Goal: Find specific page/section: Find specific page/section

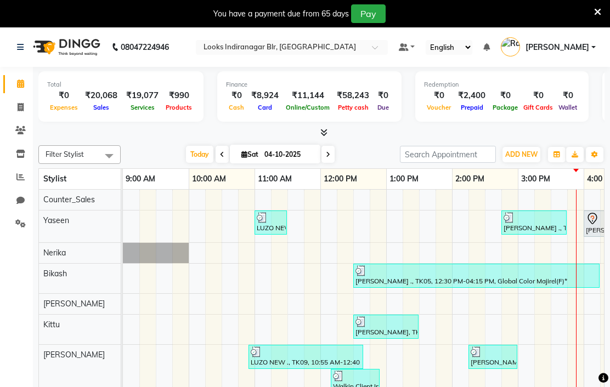
click at [18, 110] on icon at bounding box center [21, 107] width 6 height 8
select select "service"
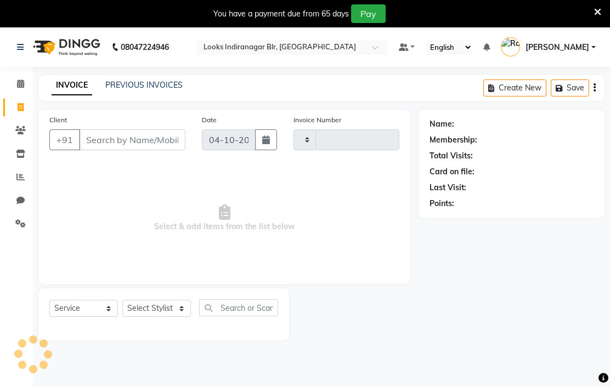
type input "4202"
select select "8708"
click at [152, 90] on link "PREVIOUS INVOICES" at bounding box center [143, 85] width 77 height 10
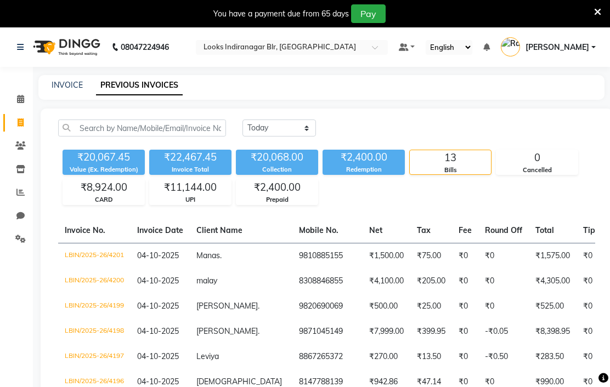
click at [18, 99] on icon at bounding box center [20, 99] width 7 height 8
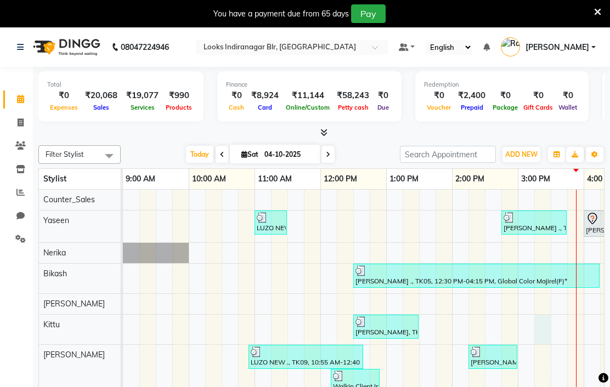
click at [360, 50] on input "text" at bounding box center [280, 48] width 159 height 11
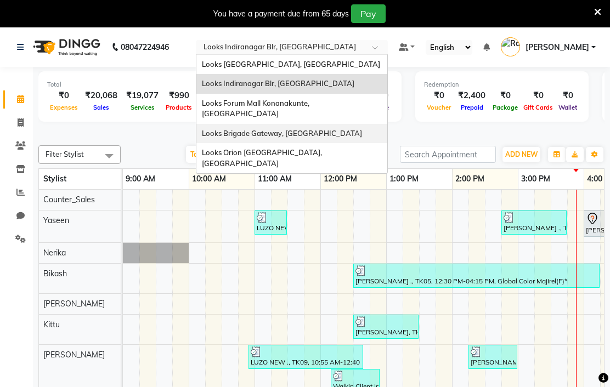
click at [362, 129] on span "Looks Brigade Gateway, Bengaluru" at bounding box center [282, 133] width 160 height 9
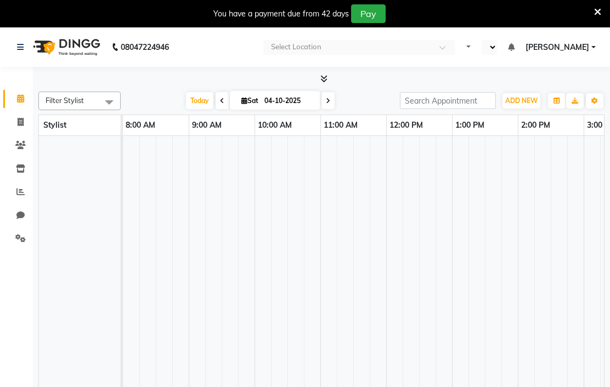
select select "en"
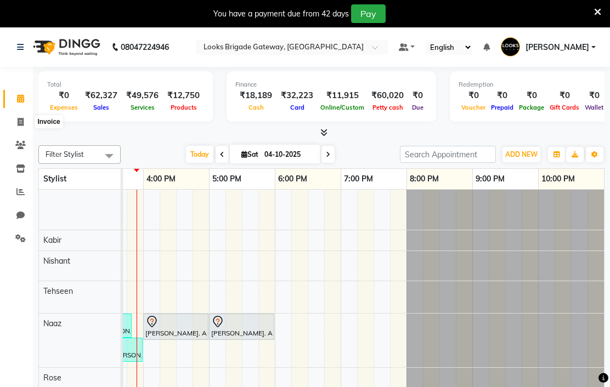
click at [29, 124] on span at bounding box center [20, 122] width 19 height 13
select select "service"
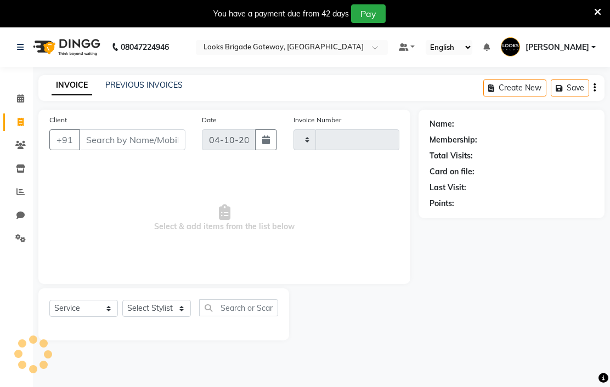
type input "6841"
select select "8944"
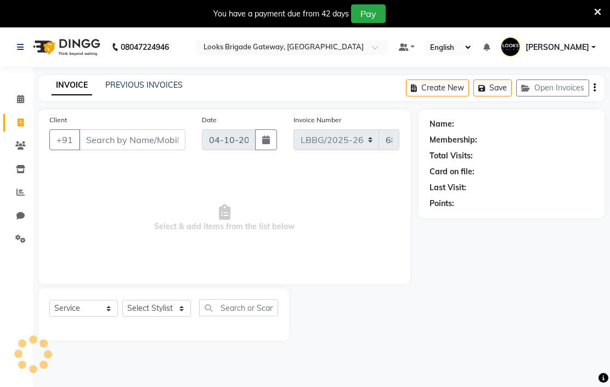
click at [156, 90] on link "PREVIOUS INVOICES" at bounding box center [143, 85] width 77 height 10
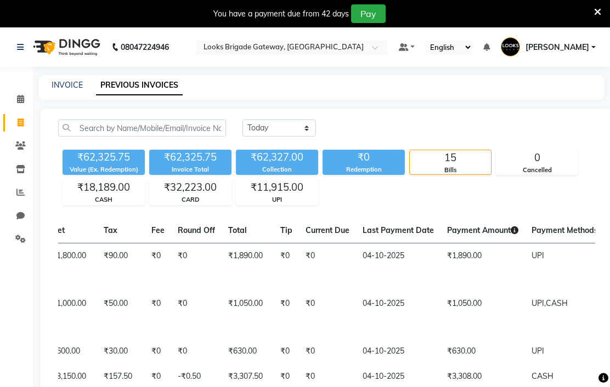
click at [360, 47] on input "text" at bounding box center [280, 48] width 159 height 11
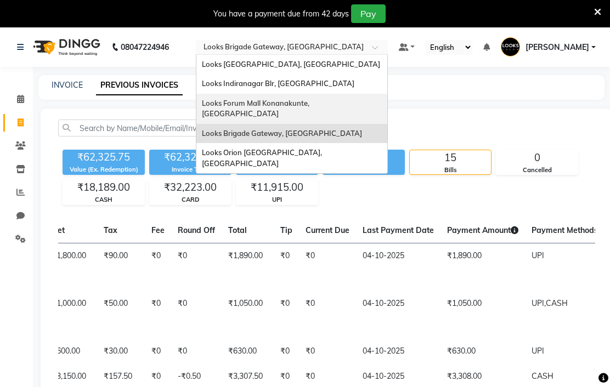
click at [387, 96] on div "Looks Forum Mall Konanakunte, Bengaluru" at bounding box center [291, 109] width 191 height 30
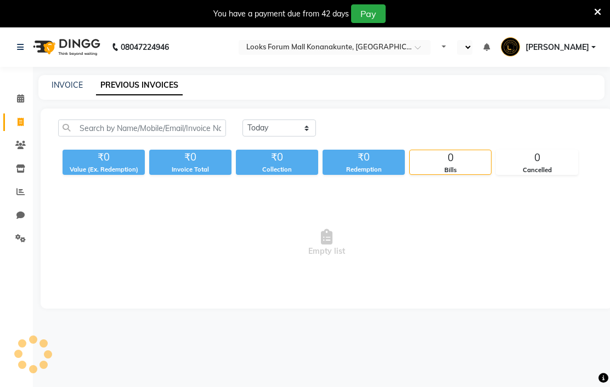
select select "en"
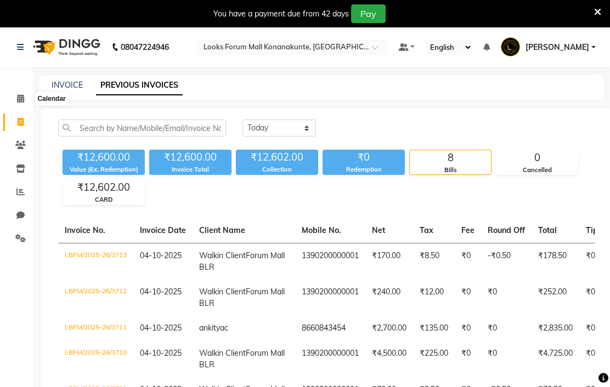
click at [29, 99] on span at bounding box center [20, 99] width 19 height 13
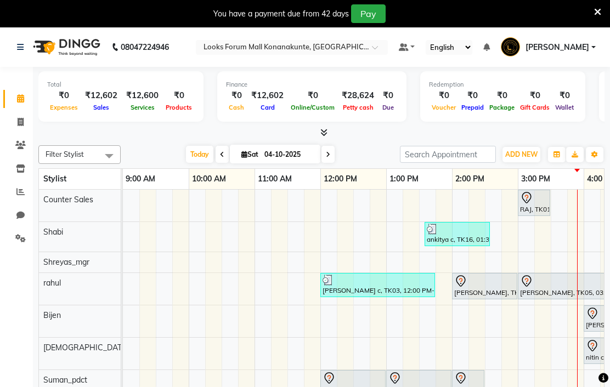
click at [360, 50] on input "text" at bounding box center [280, 48] width 159 height 11
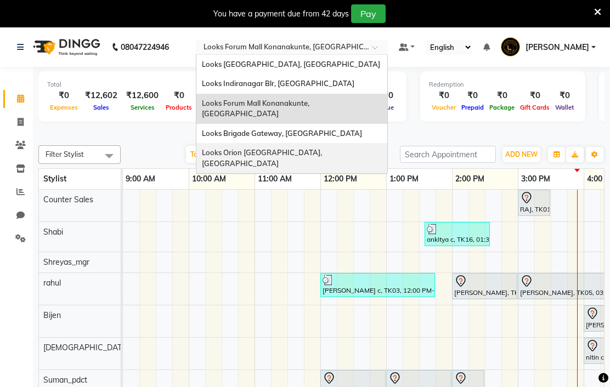
click at [323, 148] on span "Looks Orion East Mall, Bengaluru" at bounding box center [263, 158] width 122 height 20
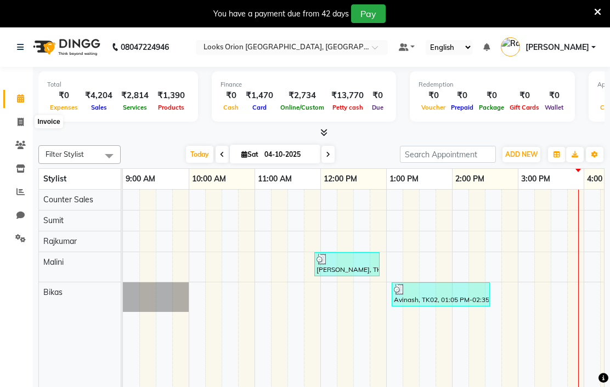
click at [26, 120] on span at bounding box center [20, 122] width 19 height 13
select select "service"
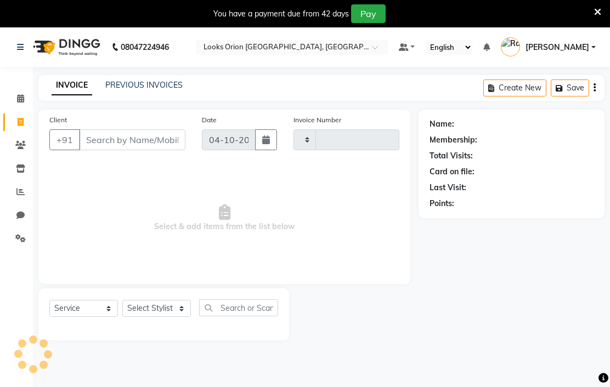
type input "0921"
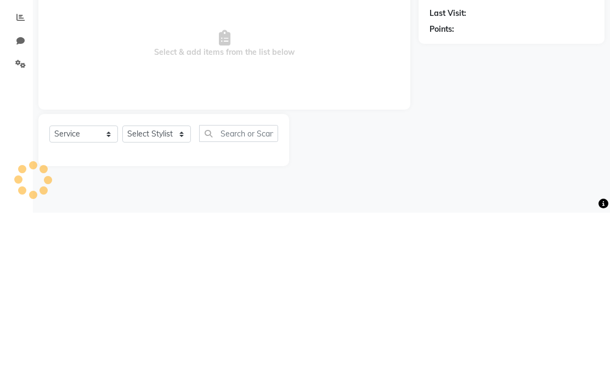
select select "8943"
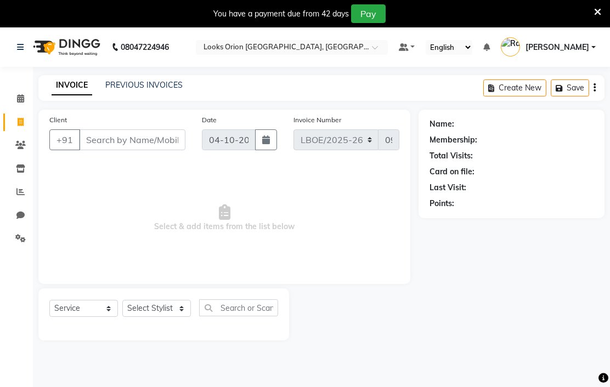
click at [151, 90] on link "PREVIOUS INVOICES" at bounding box center [143, 85] width 77 height 10
